Goal: Find specific page/section

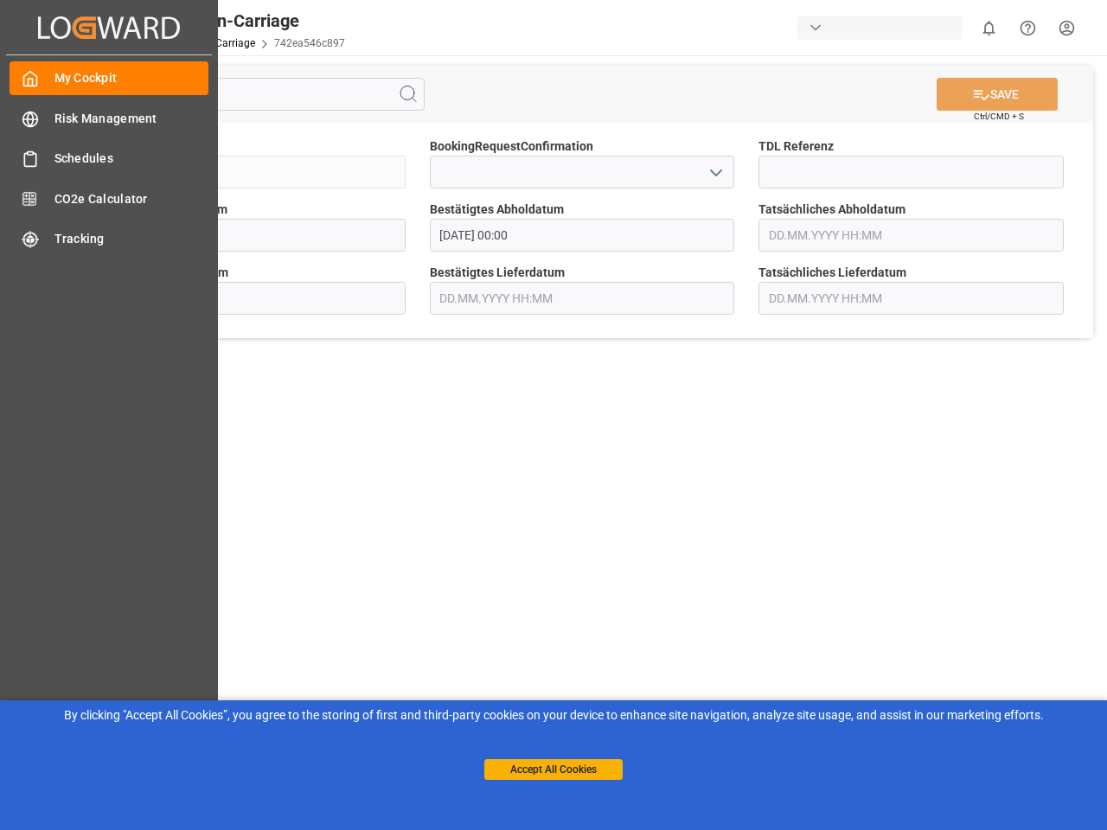
click at [553, 415] on main "SAVE Ctrl/CMD + S Sendung FKA25-005937 BookingRequestConfirmation TDL Referenz …" at bounding box center [582, 437] width 1043 height 765
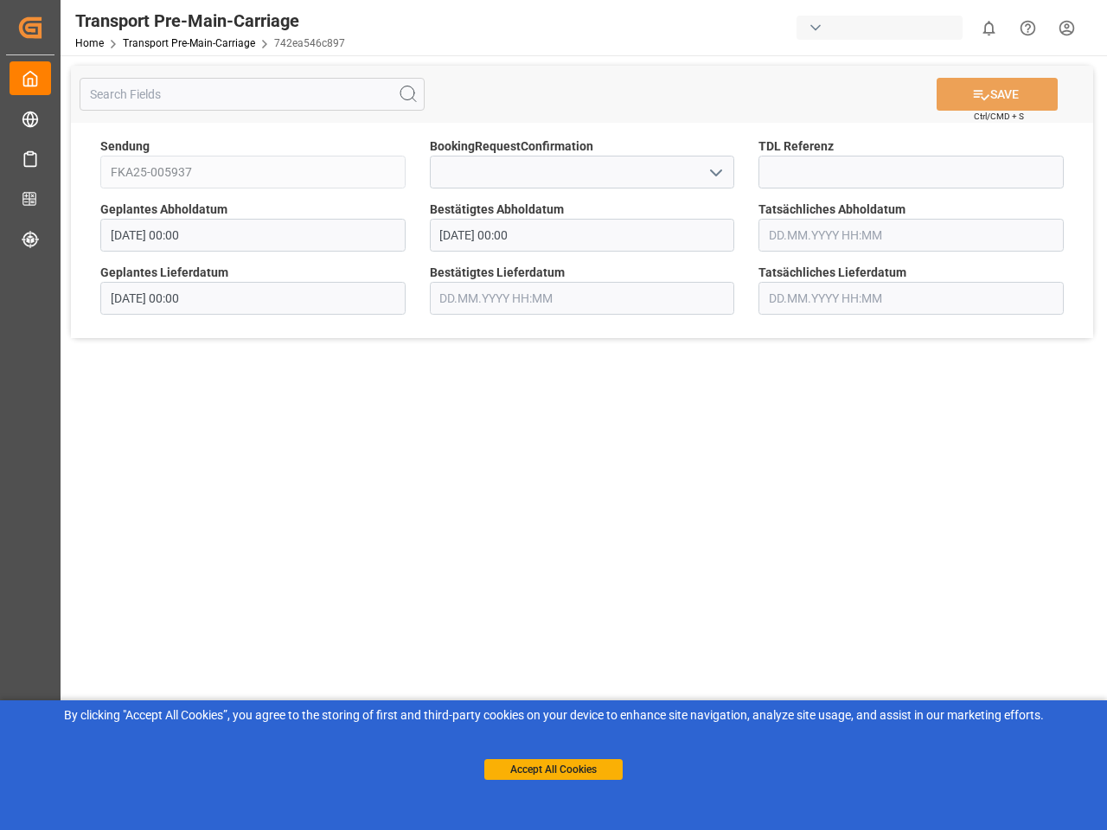
click at [43, 27] on icon "Created by potrace 1.15, written by [PERSON_NAME] [DATE]-[DATE]" at bounding box center [30, 28] width 26 height 28
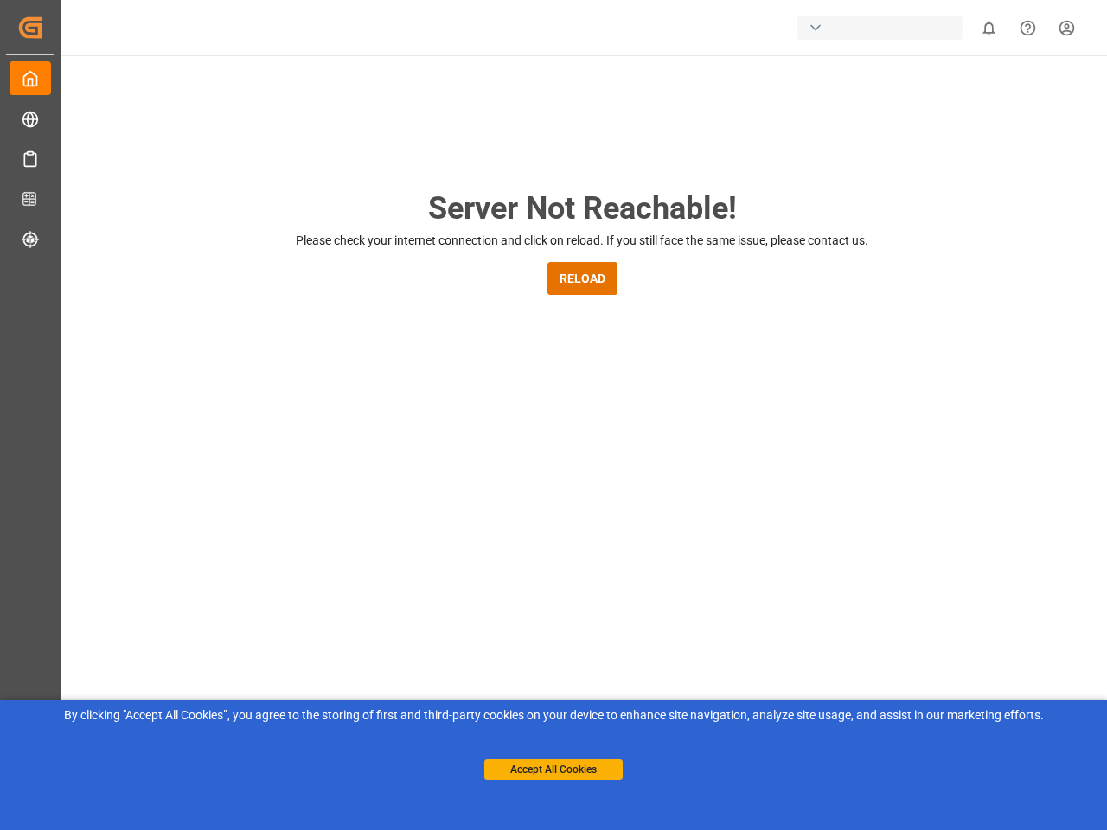
click at [883, 28] on div "button" at bounding box center [879, 28] width 166 height 24
click at [988, 28] on html "Created by potrace 1.15, written by [PERSON_NAME] [DATE]-[DATE] Created by potr…" at bounding box center [553, 415] width 1107 height 830
click at [1027, 28] on icon "Help Center" at bounding box center [1028, 28] width 18 height 18
click at [408, 94] on div "Server Not Reachable! Please check your internet connection and click on reload…" at bounding box center [582, 661] width 1050 height 1213
click at [997, 94] on div "Server Not Reachable! Please check your internet connection and click on reload…" at bounding box center [582, 661] width 1050 height 1213
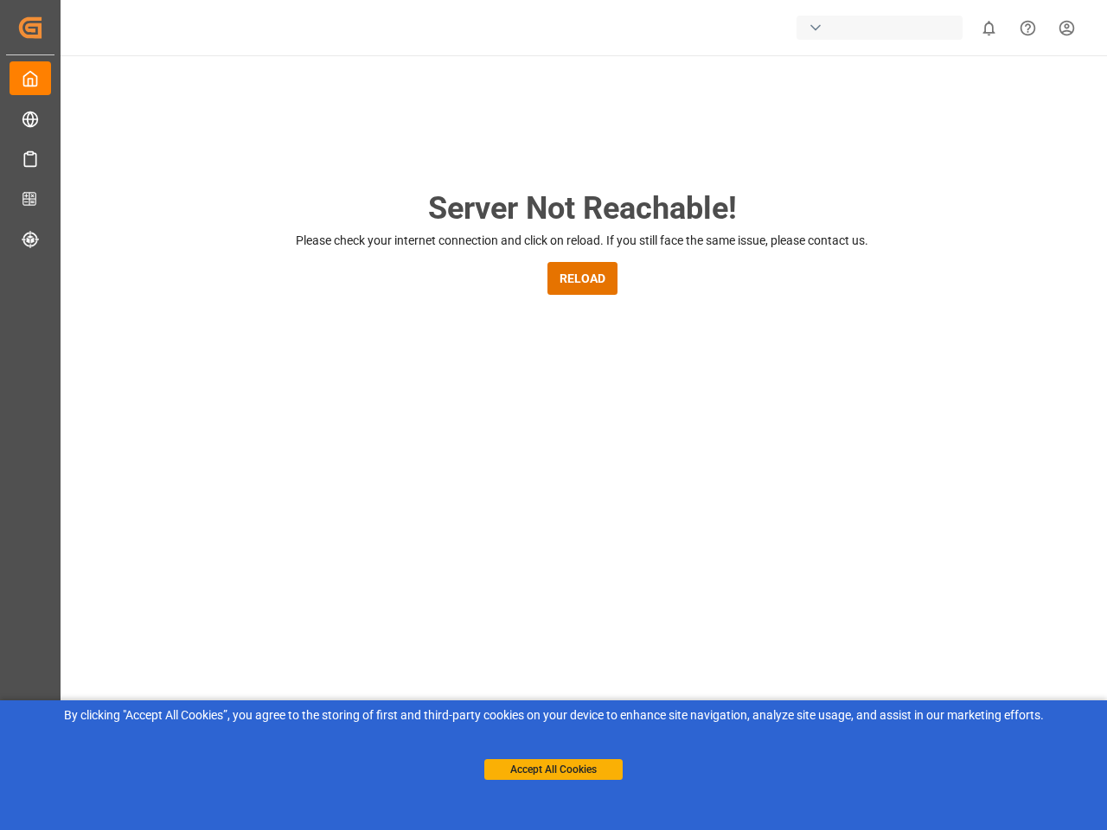
click at [715, 172] on div "Server Not Reachable! Please check your internet connection and click on reload…" at bounding box center [582, 661] width 1050 height 1213
click at [553, 770] on button "Accept All Cookies" at bounding box center [553, 769] width 138 height 21
